Goal: Task Accomplishment & Management: Manage account settings

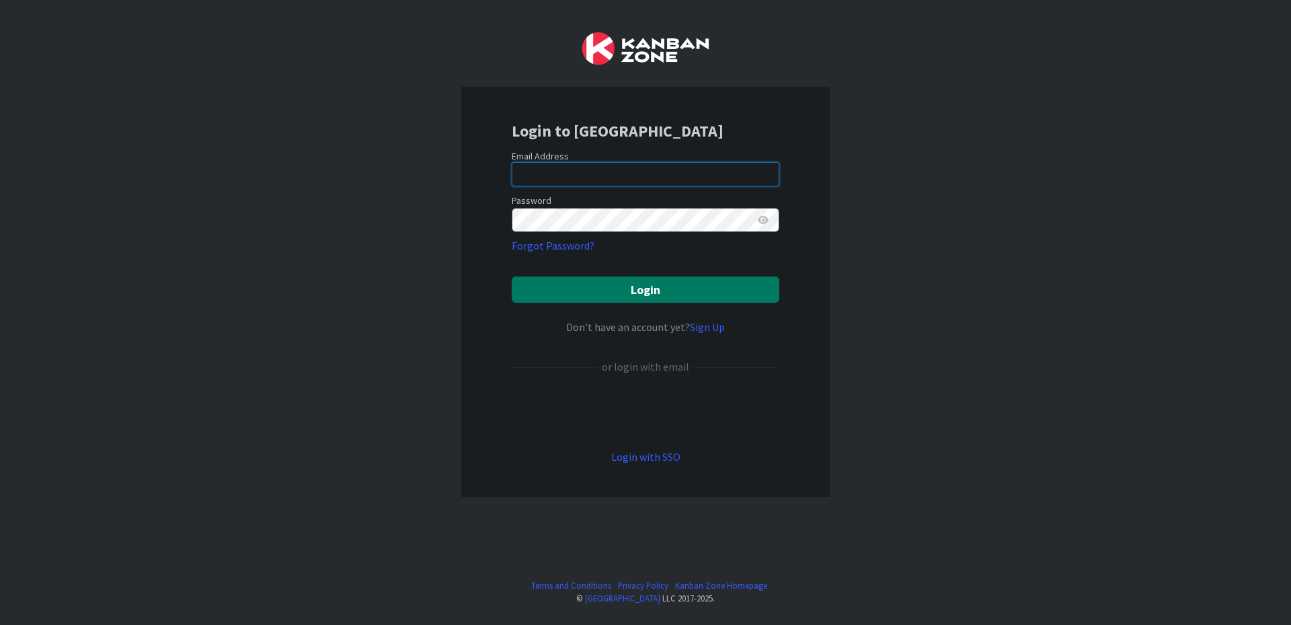
type input "[EMAIL_ADDRESS][DOMAIN_NAME]"
click at [598, 291] on button "Login" at bounding box center [646, 289] width 268 height 26
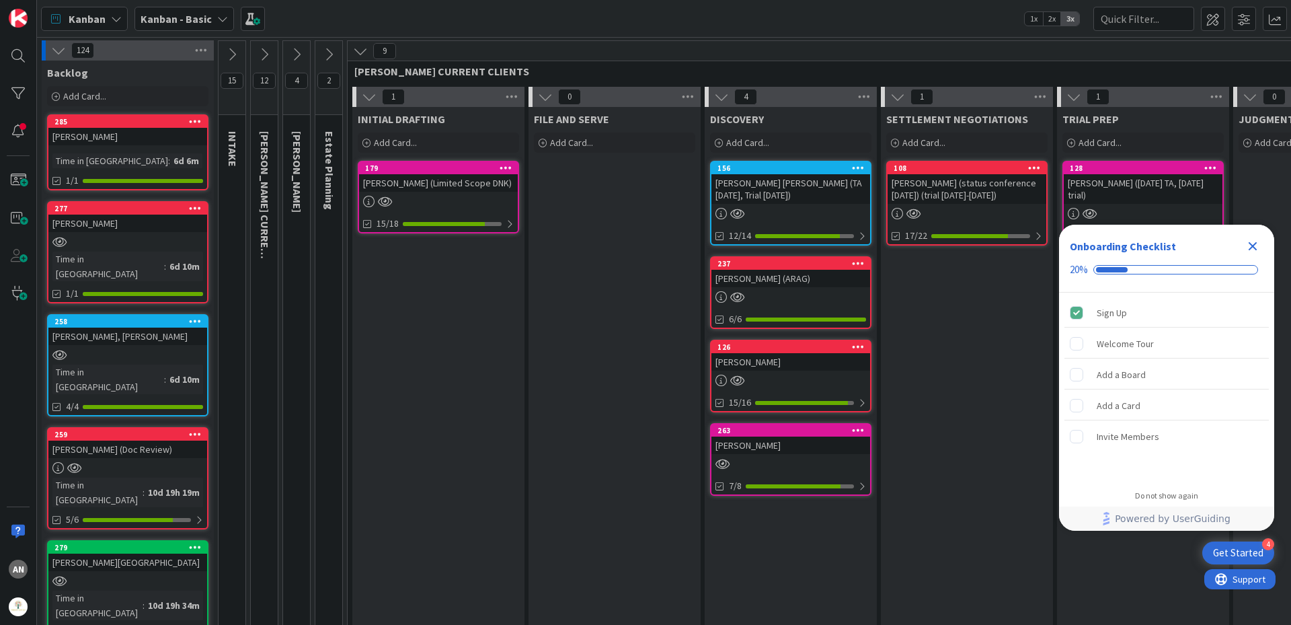
click at [91, 20] on span "Kanban" at bounding box center [87, 19] width 37 height 16
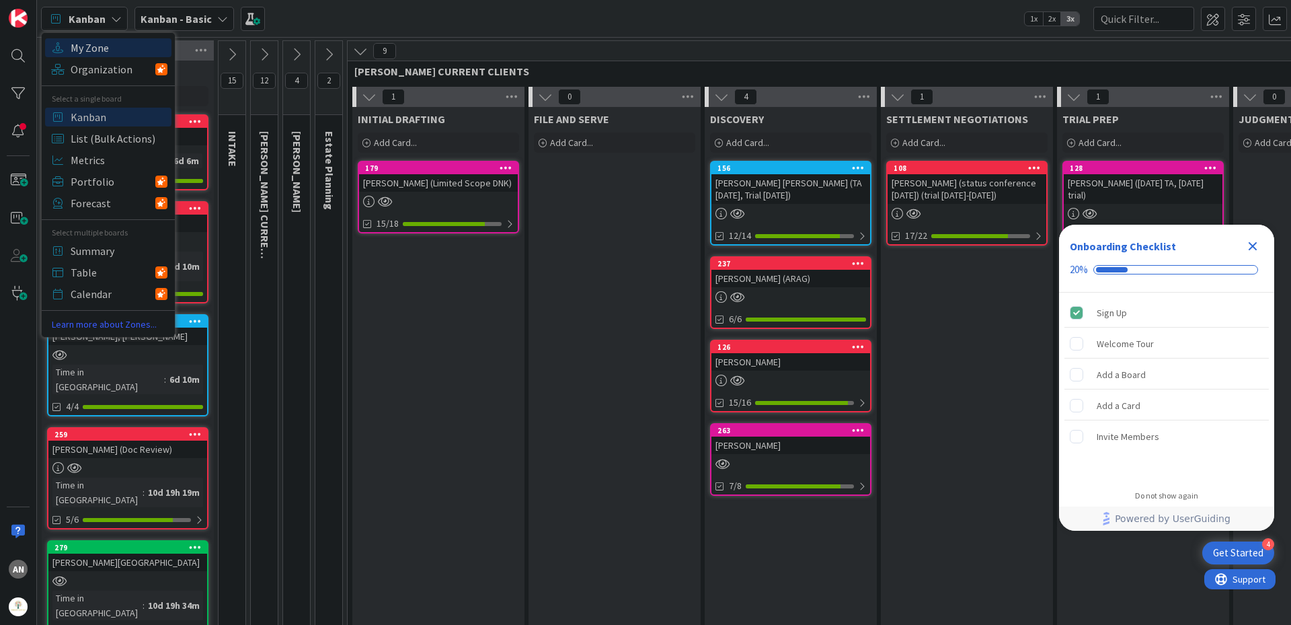
click at [80, 50] on span "My Zone" at bounding box center [119, 48] width 97 height 20
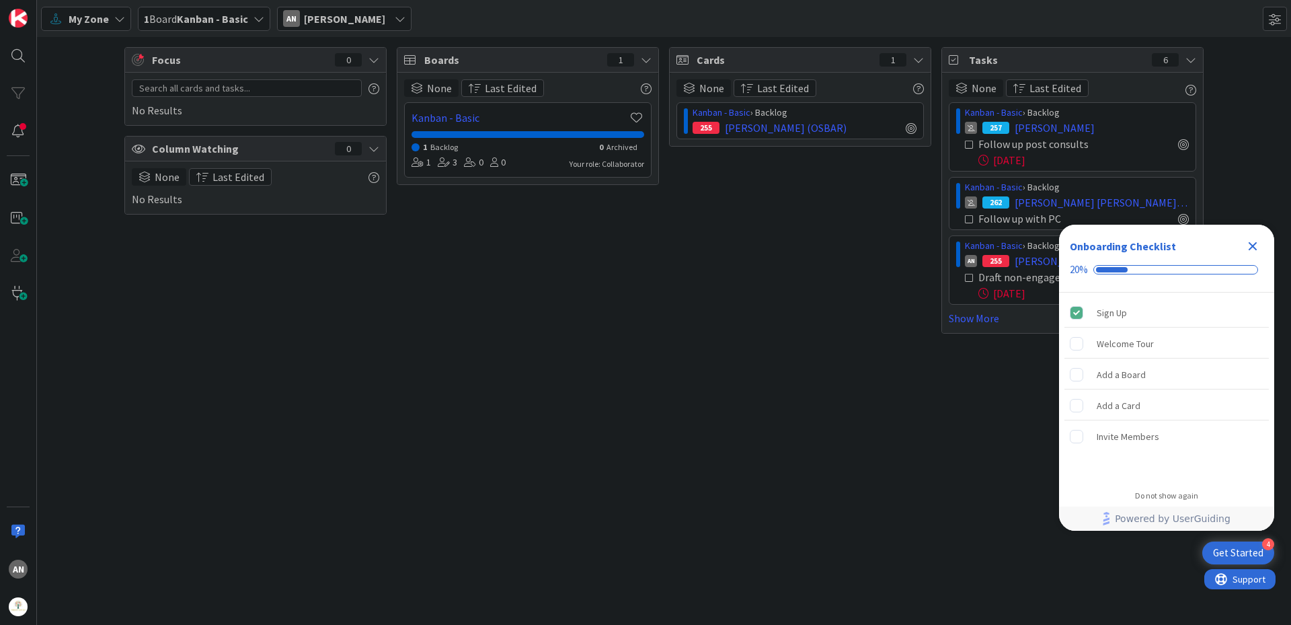
click at [1258, 243] on icon "Close Checklist" at bounding box center [1253, 246] width 16 height 16
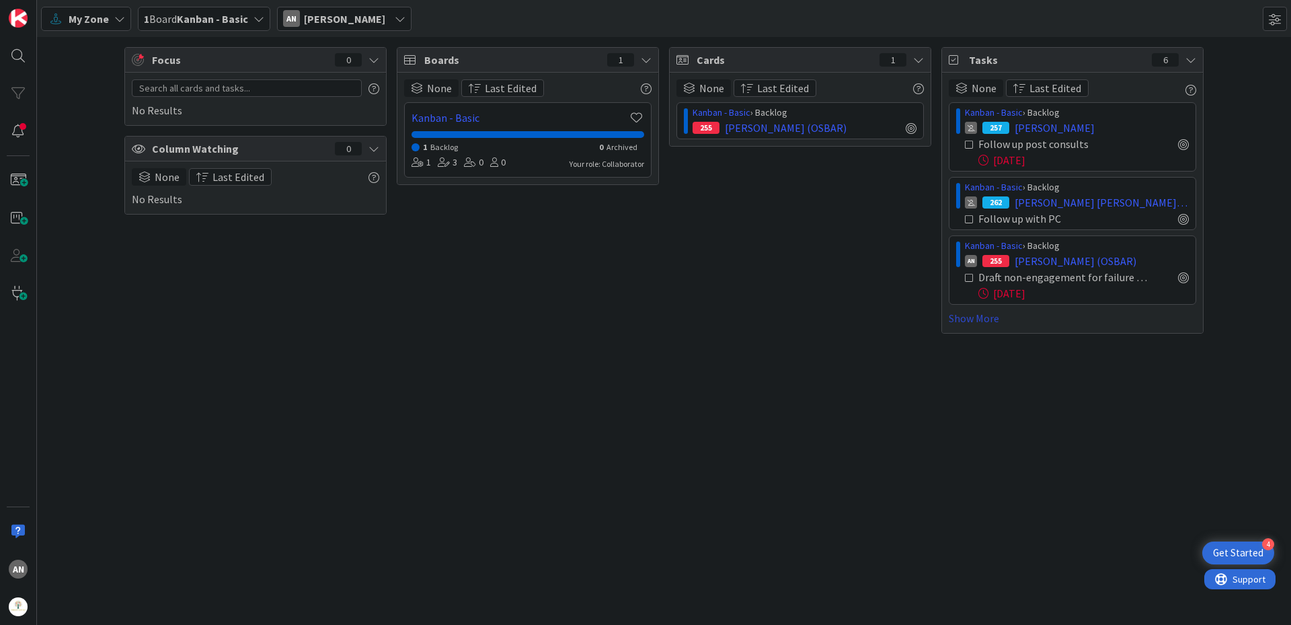
click at [968, 318] on link "Show More" at bounding box center [1072, 318] width 247 height 16
